Goal: Find specific page/section: Find specific page/section

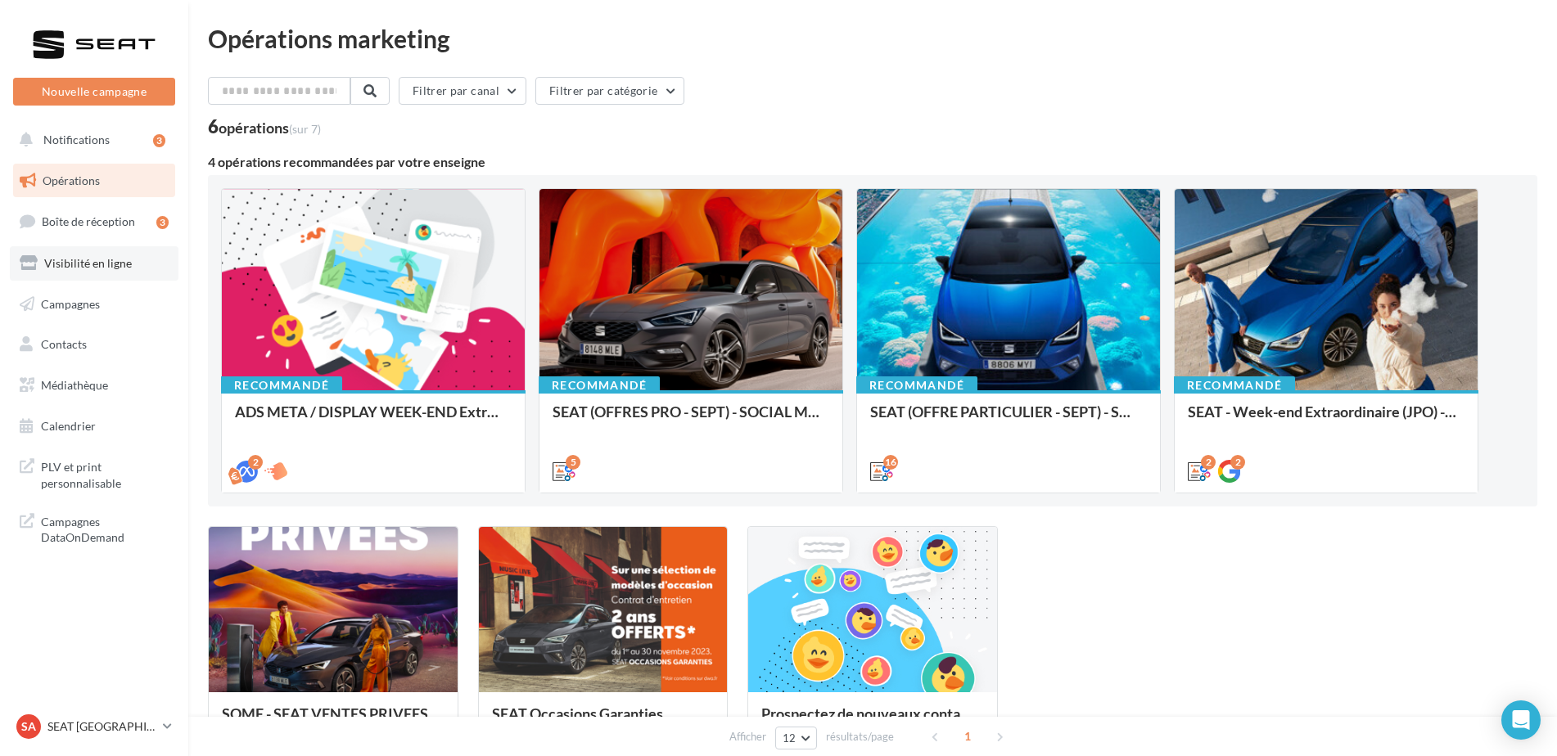
click at [138, 271] on link "Visibilité en ligne" at bounding box center [94, 263] width 169 height 34
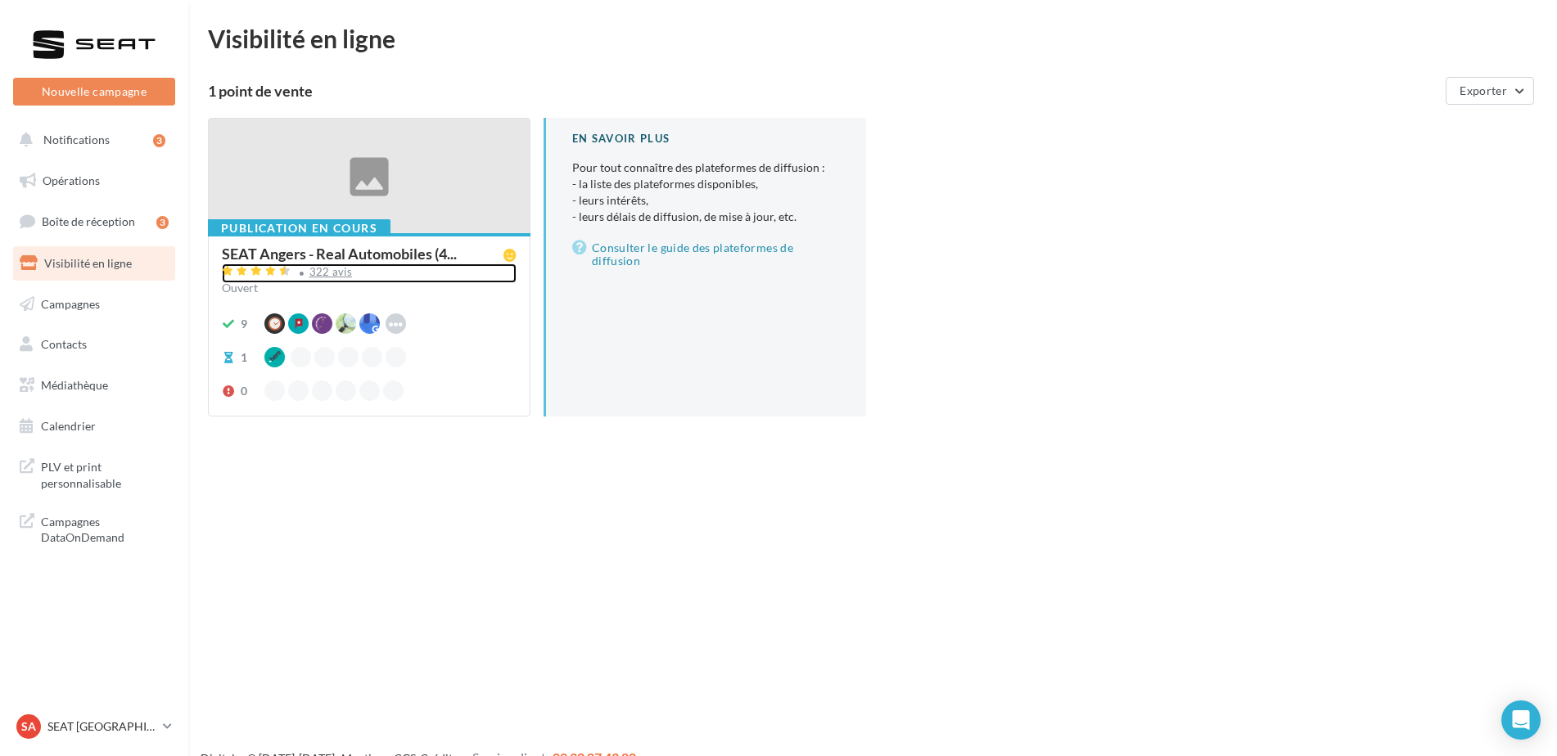
click at [348, 271] on div "322 avis" at bounding box center [330, 272] width 43 height 11
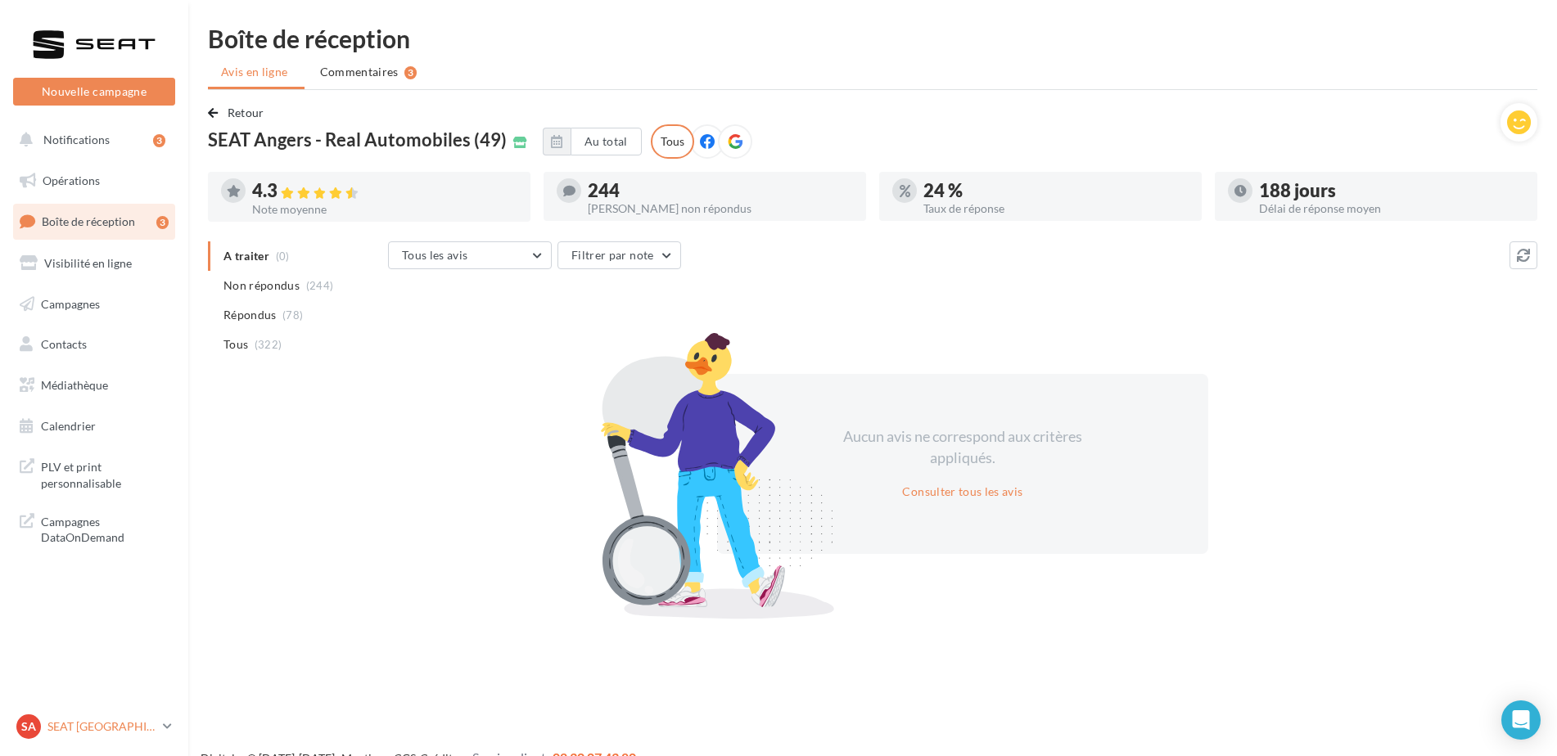
click at [121, 732] on p "SEAT [GEOGRAPHIC_DATA]" at bounding box center [101, 727] width 109 height 16
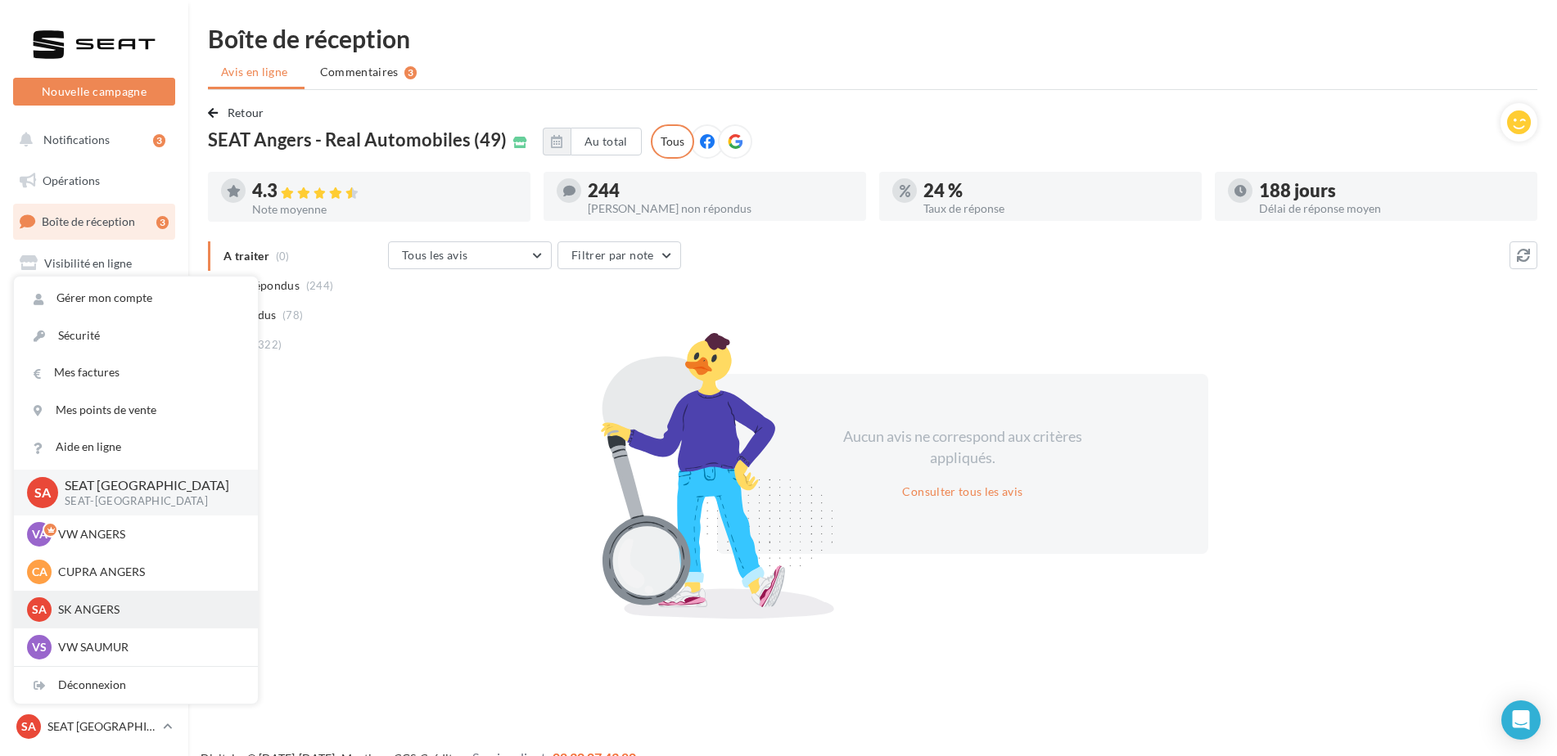
click at [122, 614] on p "SK ANGERS" at bounding box center [148, 610] width 180 height 16
